Goal: Information Seeking & Learning: Learn about a topic

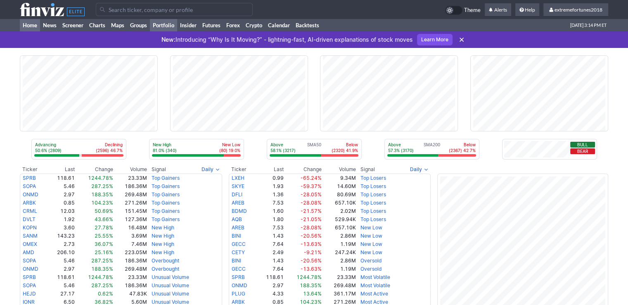
click at [168, 26] on link "Portfolio" at bounding box center [163, 25] width 27 height 12
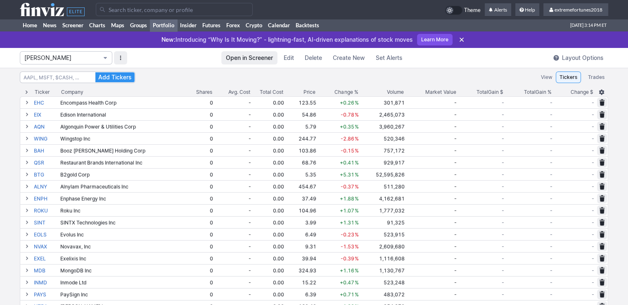
click at [62, 56] on span "Isabel_Watch" at bounding box center [61, 58] width 75 height 8
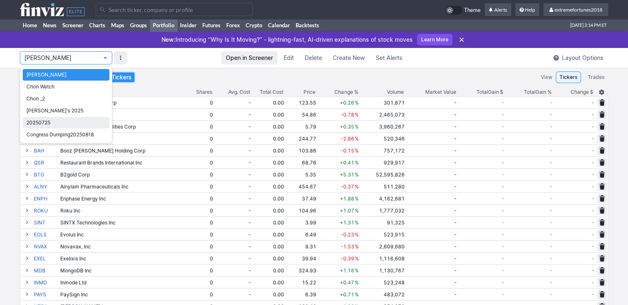
click at [79, 122] on span "20250725" at bounding box center [65, 123] width 79 height 8
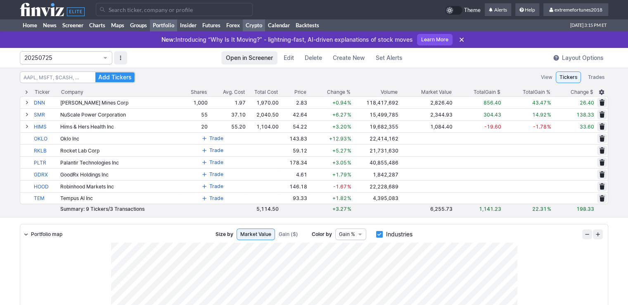
click at [261, 25] on link "Crypto" at bounding box center [254, 25] width 22 height 12
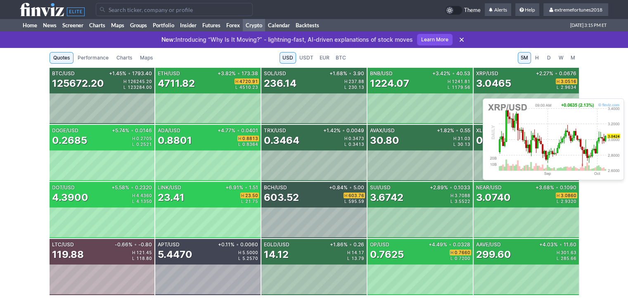
click at [511, 88] on div "3.0465" at bounding box center [493, 83] width 35 height 13
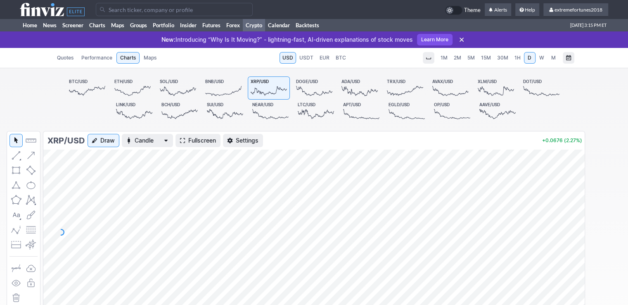
click at [516, 59] on span "1H" at bounding box center [518, 58] width 6 height 6
click at [30, 24] on link "Home" at bounding box center [30, 25] width 20 height 12
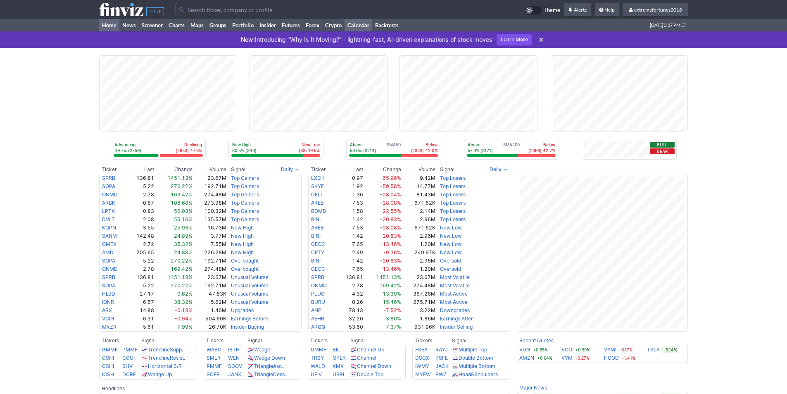
click at [350, 24] on link "Calendar" at bounding box center [359, 25] width 28 height 12
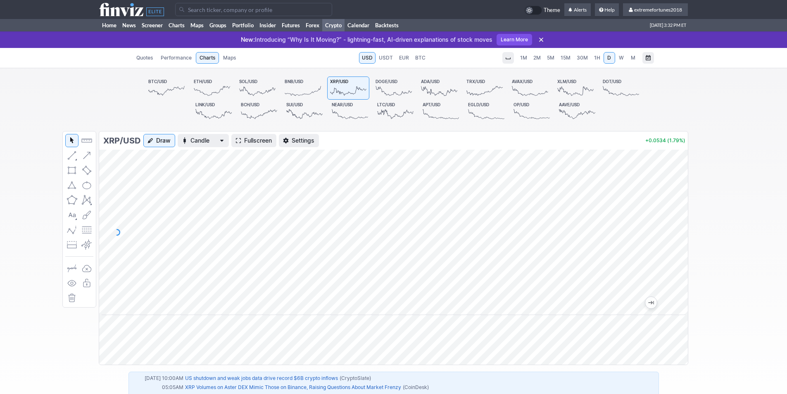
click at [600, 58] on link "1H" at bounding box center [597, 58] width 12 height 12
click at [605, 56] on link "D" at bounding box center [610, 58] width 12 height 12
click at [619, 55] on span "W" at bounding box center [621, 58] width 5 height 6
click at [633, 60] on span "M" at bounding box center [633, 58] width 5 height 6
click at [620, 59] on span "W" at bounding box center [621, 58] width 5 height 6
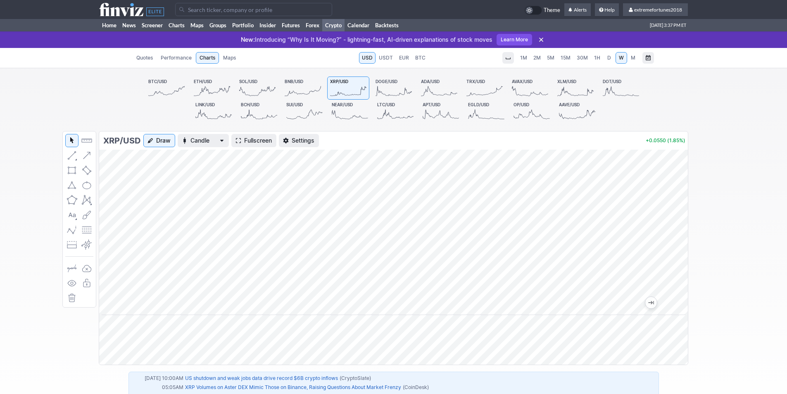
click at [254, 83] on span "SOL/USD" at bounding box center [248, 81] width 18 height 5
click at [211, 89] on icon at bounding box center [212, 91] width 36 height 12
click at [147, 87] on link "BTC/USD" at bounding box center [166, 87] width 42 height 23
click at [608, 57] on span "D" at bounding box center [609, 58] width 4 height 6
click at [620, 55] on span "W" at bounding box center [621, 58] width 5 height 6
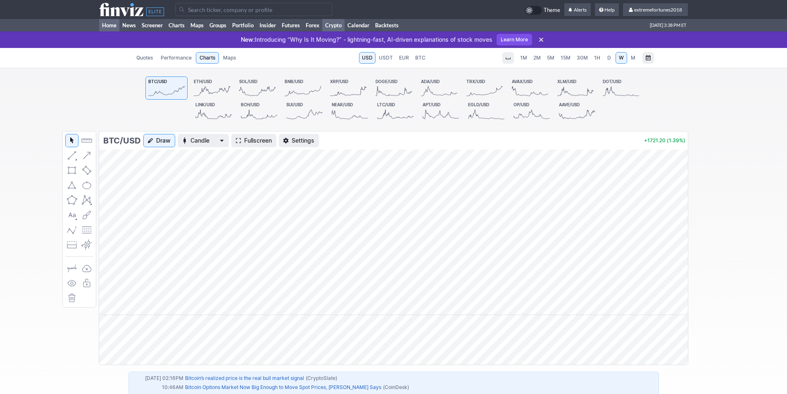
click at [110, 22] on link "Home" at bounding box center [109, 25] width 20 height 12
